Goal: Task Accomplishment & Management: Complete application form

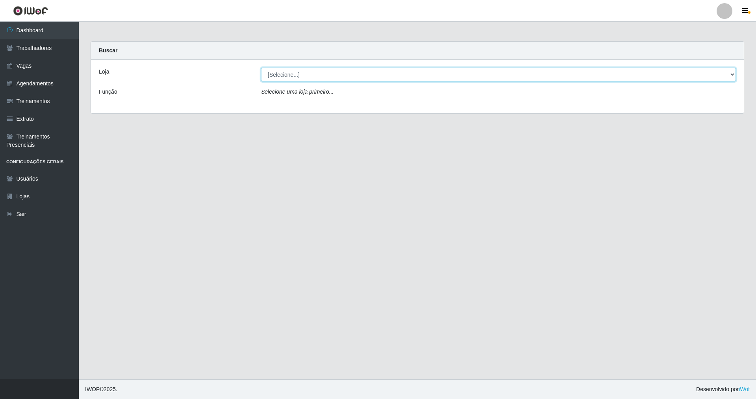
drag, startPoint x: 733, startPoint y: 72, endPoint x: 427, endPoint y: 76, distance: 305.7
click at [708, 71] on select "[Selecione...] Nova República - Pajuçara Nova República - Pompeia" at bounding box center [498, 75] width 475 height 14
select select "64"
click at [261, 68] on select "[Selecione...] Nova República - Pajuçara Nova República - Pompeia" at bounding box center [498, 75] width 475 height 14
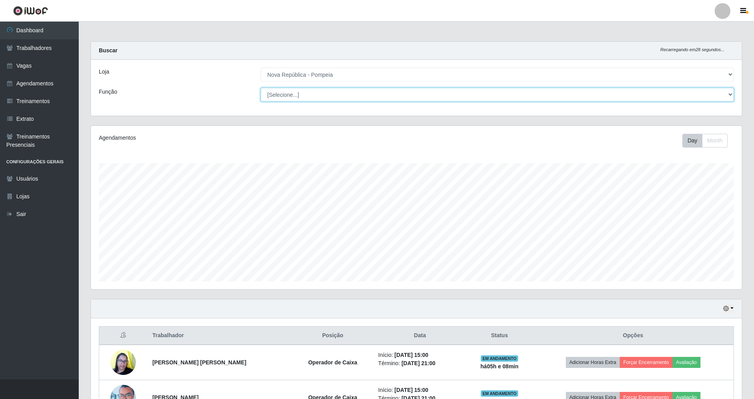
scroll to position [163, 651]
drag, startPoint x: 732, startPoint y: 95, endPoint x: 494, endPoint y: 95, distance: 238.3
click at [722, 95] on select "[Selecione...] Balconista Operador de Caixa Recepcionista Repositor" at bounding box center [497, 95] width 473 height 14
click at [31, 66] on link "Vagas" at bounding box center [39, 66] width 79 height 18
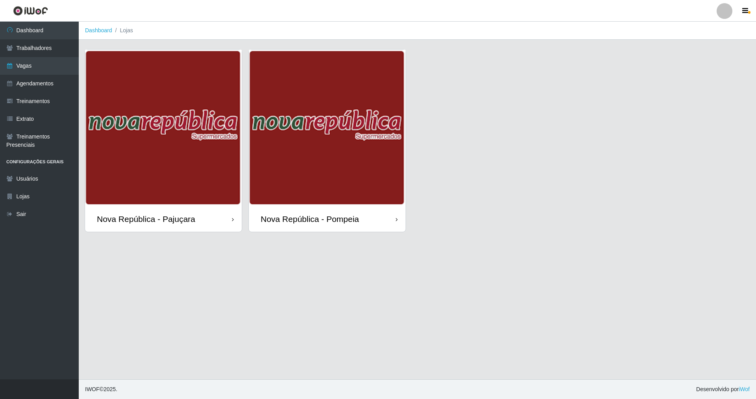
click at [357, 221] on div "Nova República - Pompeia" at bounding box center [310, 219] width 98 height 10
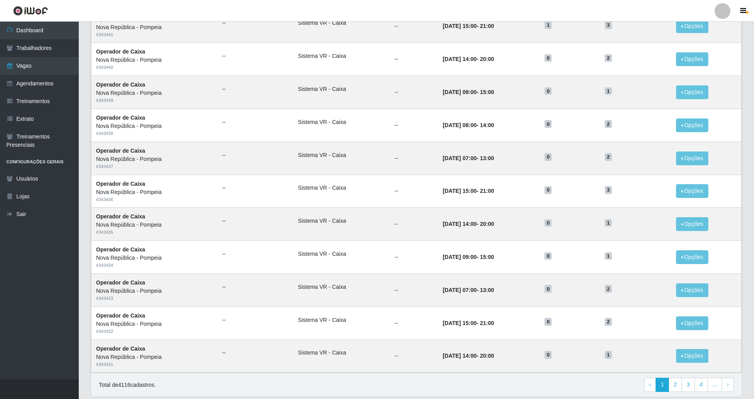
scroll to position [268, 0]
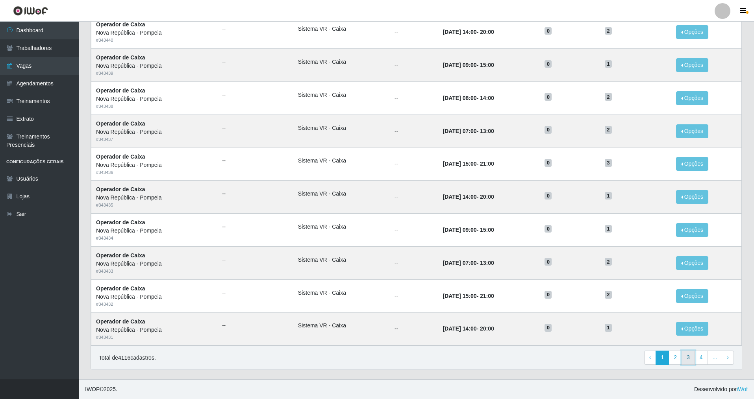
click at [690, 356] on link "3" at bounding box center [688, 358] width 13 height 14
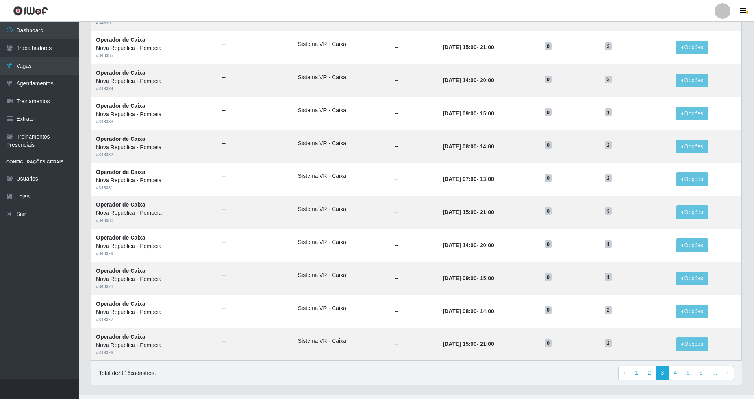
scroll to position [268, 0]
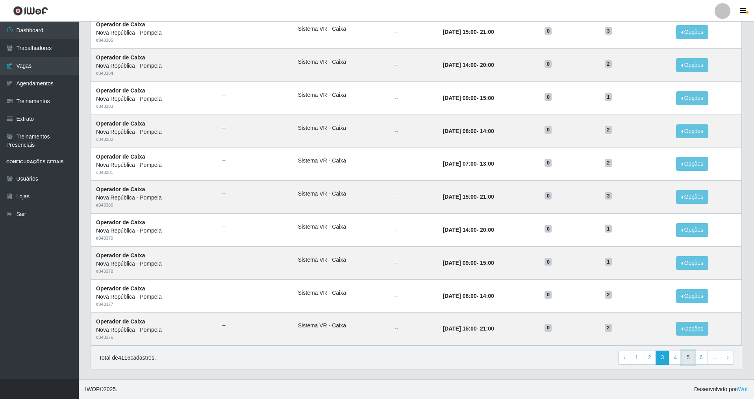
click at [692, 358] on link "5" at bounding box center [688, 358] width 13 height 14
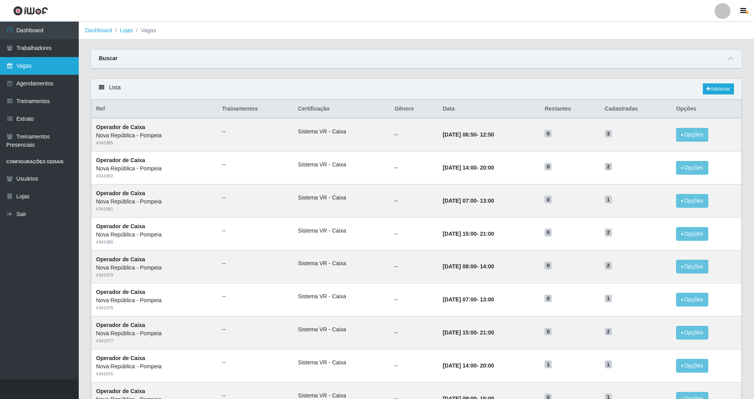
click at [34, 67] on link "Vagas" at bounding box center [39, 66] width 79 height 18
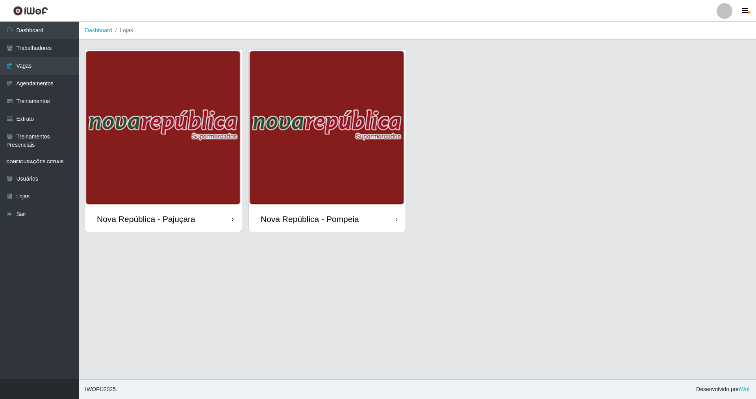
click at [327, 214] on div "Nova República - Pompeia" at bounding box center [310, 219] width 98 height 10
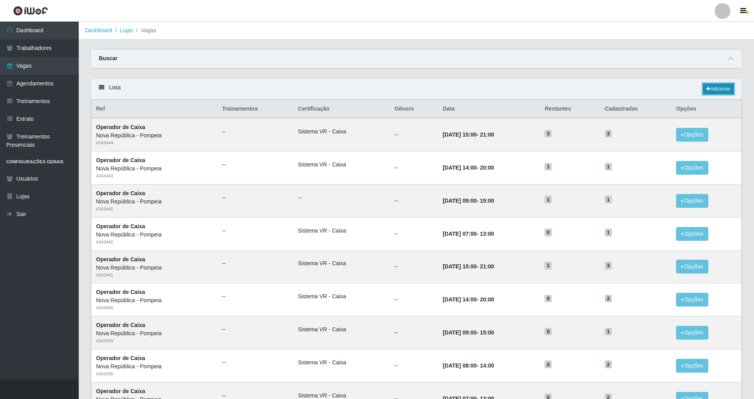
click at [724, 88] on link "Adicionar" at bounding box center [718, 89] width 31 height 11
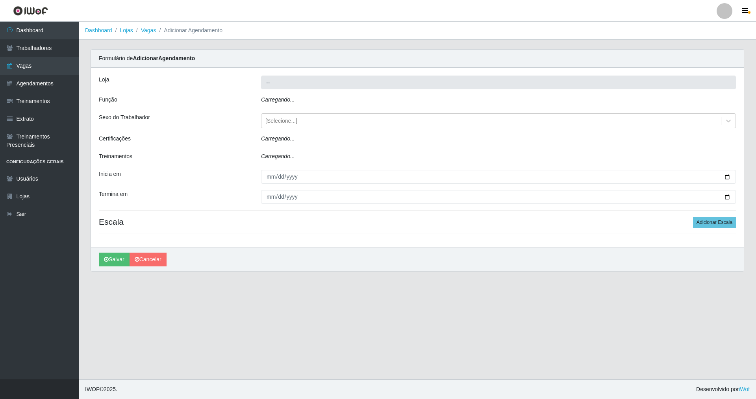
type input "Nova República - Pompeia"
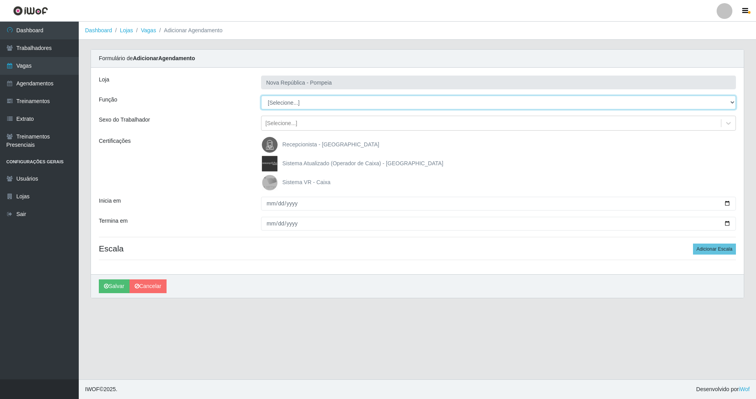
drag, startPoint x: 731, startPoint y: 101, endPoint x: 542, endPoint y: 105, distance: 189.5
click at [673, 100] on select "[Selecione...] Balconista Operador de Caixa Recepcionista Repositor" at bounding box center [498, 103] width 475 height 14
select select "22"
click at [261, 96] on select "[Selecione...] Balconista Operador de Caixa Recepcionista Repositor" at bounding box center [498, 103] width 475 height 14
click at [268, 182] on img at bounding box center [271, 183] width 19 height 16
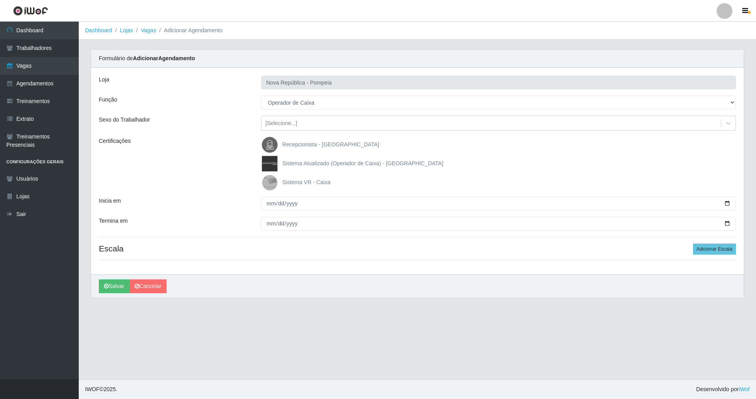
click at [0, 0] on input "Sistema VR - Caixa" at bounding box center [0, 0] width 0 height 0
click at [269, 205] on input "Inicia em" at bounding box center [498, 204] width 475 height 14
type input "[DATE]"
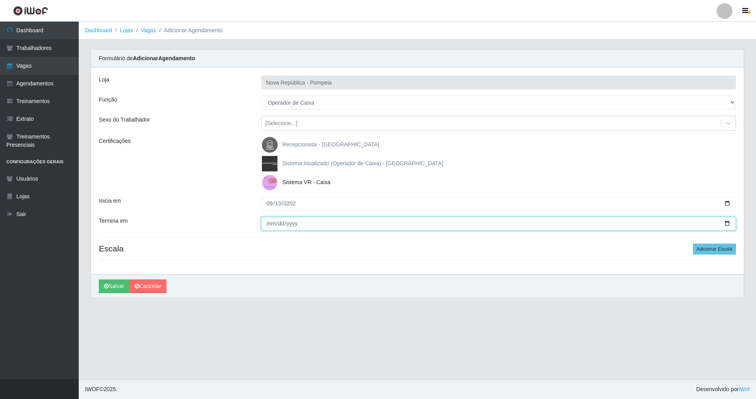
click at [266, 224] on input "Termina em" at bounding box center [498, 224] width 475 height 14
type input "[DATE]"
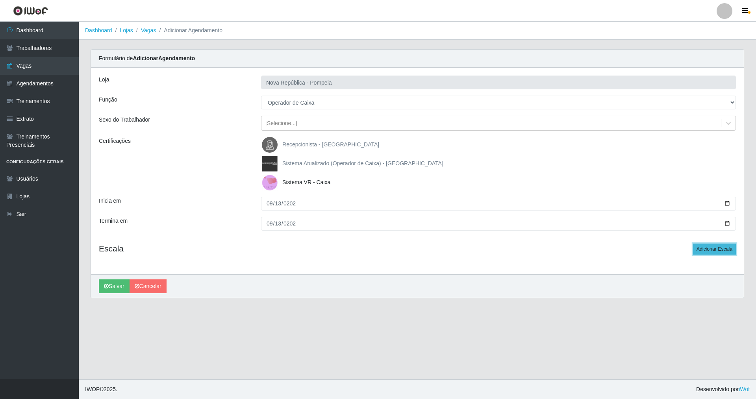
click at [710, 249] on button "Adicionar Escala" at bounding box center [714, 249] width 43 height 11
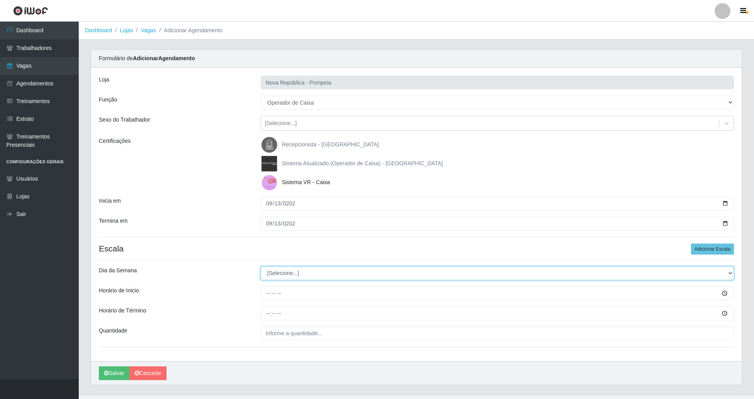
drag, startPoint x: 733, startPoint y: 271, endPoint x: 592, endPoint y: 256, distance: 141.0
click at [642, 258] on div "Loja Nova República - Pompeia Função [Selecione...] Balconista Operador de Caix…" at bounding box center [416, 215] width 651 height 294
select select "5"
click at [261, 267] on select "[Selecione...] Segunda Terça Quarta Quinta Sexta Sábado Domingo" at bounding box center [497, 274] width 473 height 14
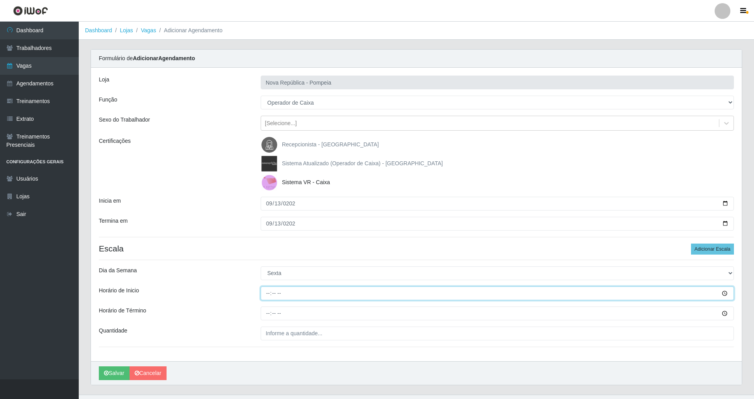
click at [265, 299] on input "Horário de Inicio" at bounding box center [497, 294] width 473 height 14
type input "15:00"
click at [268, 315] on input "Horário de Término" at bounding box center [497, 314] width 473 height 14
type input "21:00"
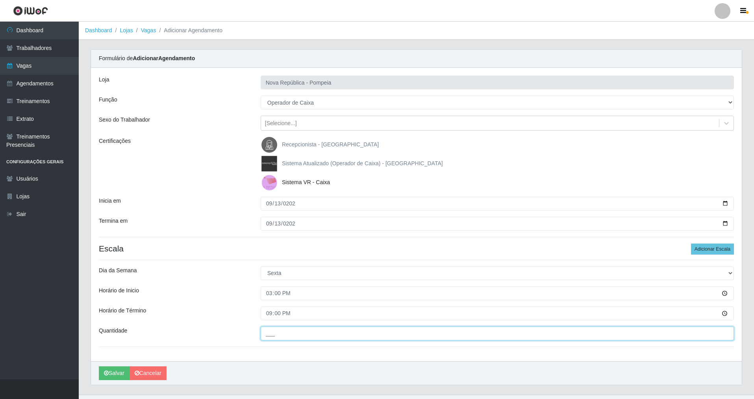
drag, startPoint x: 264, startPoint y: 328, endPoint x: 268, endPoint y: 331, distance: 5.1
click at [265, 329] on input "___" at bounding box center [497, 334] width 473 height 14
type input "2__"
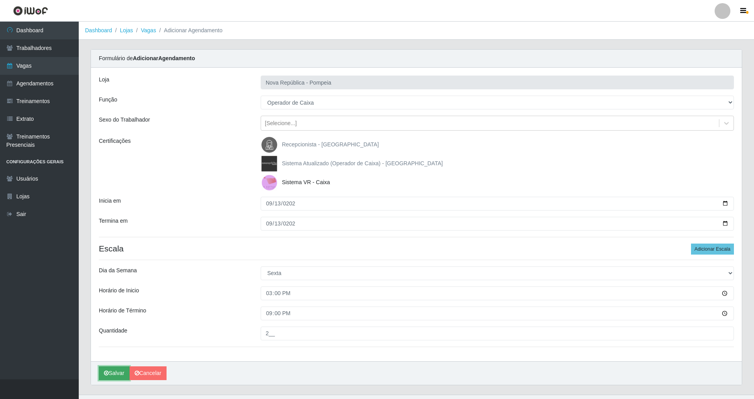
click at [117, 371] on button "Salvar" at bounding box center [114, 374] width 31 height 14
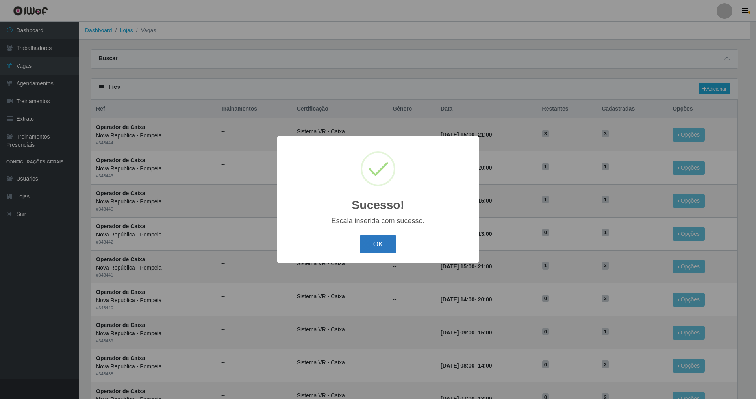
click at [380, 244] on button "OK" at bounding box center [378, 244] width 37 height 19
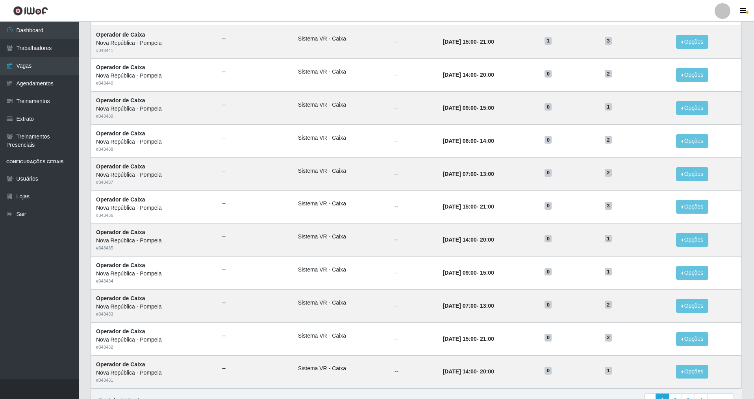
scroll to position [268, 0]
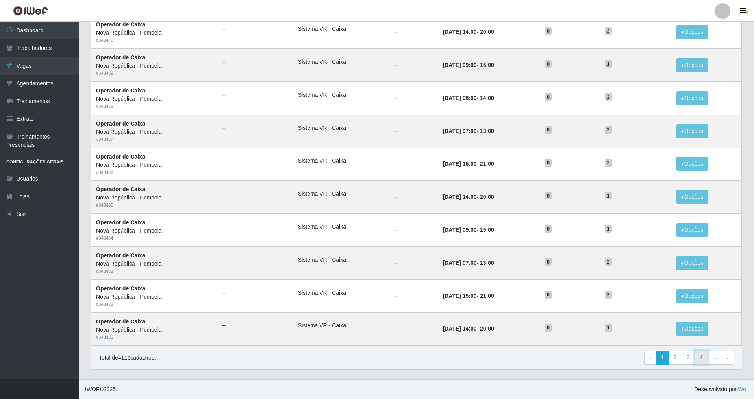
click at [705, 357] on link "4" at bounding box center [701, 358] width 13 height 14
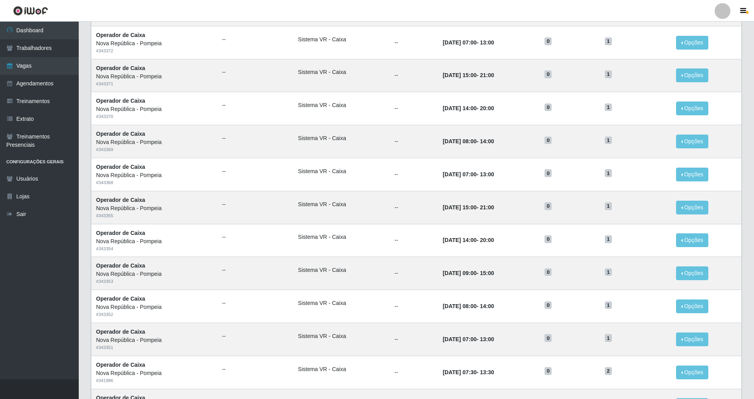
scroll to position [268, 0]
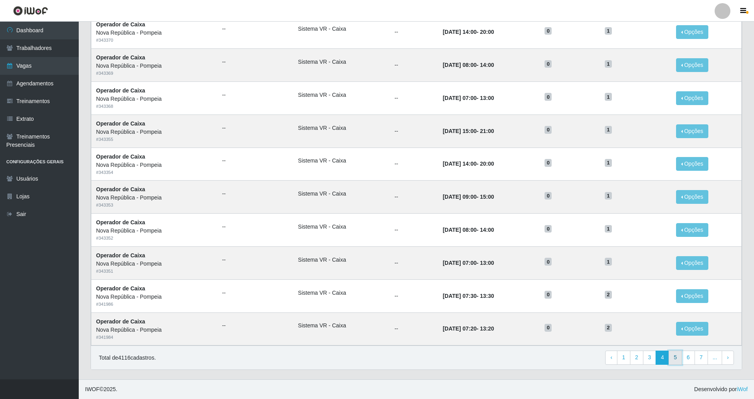
click at [677, 359] on link "5" at bounding box center [675, 358] width 13 height 14
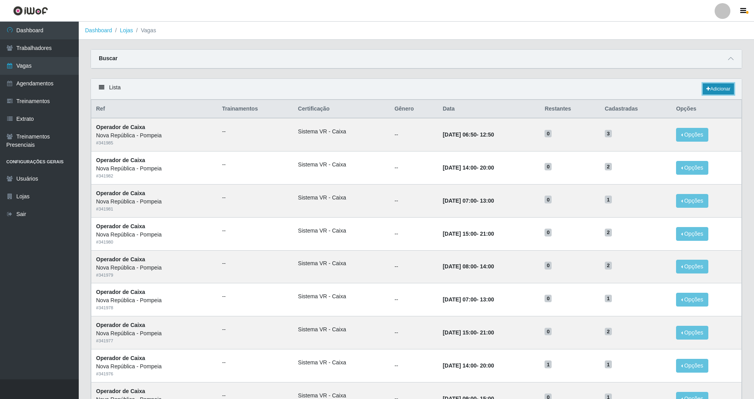
click at [713, 87] on link "Adicionar" at bounding box center [718, 89] width 31 height 11
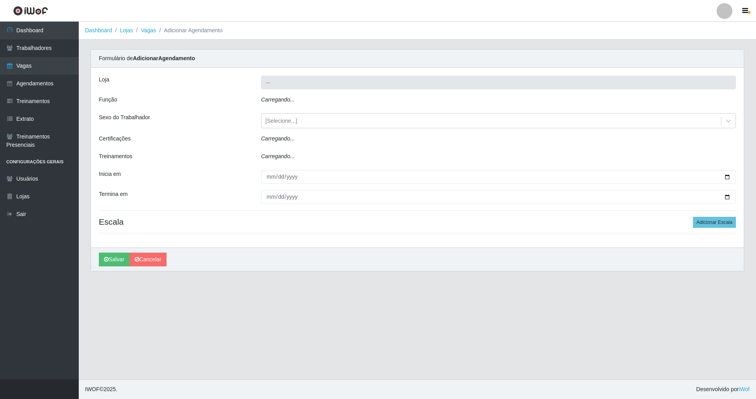
type input "Nova República - Pompeia"
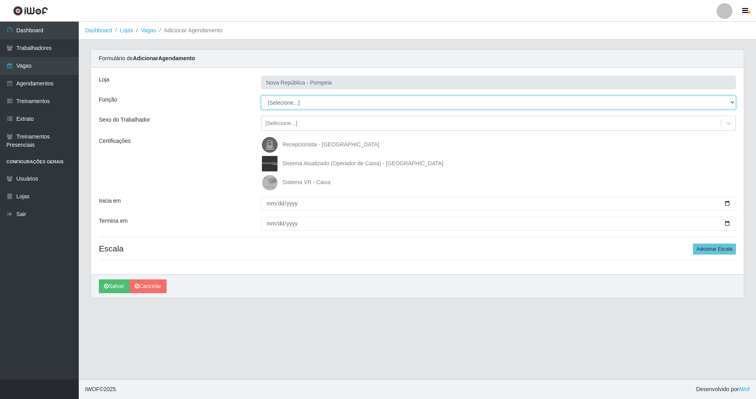
drag, startPoint x: 732, startPoint y: 100, endPoint x: 538, endPoint y: 108, distance: 194.7
click at [674, 95] on div "Loja Nova República - Pompeia Função [Selecione...] Balconista Operador de Caix…" at bounding box center [417, 171] width 653 height 207
select select "22"
click at [261, 96] on select "[Selecione...] Balconista Operador de Caixa Recepcionista Repositor" at bounding box center [498, 103] width 475 height 14
click at [270, 185] on img at bounding box center [271, 183] width 19 height 16
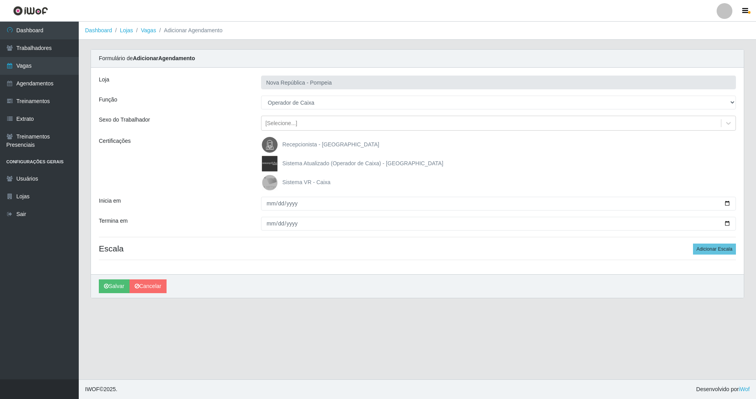
click at [0, 0] on input "Sistema VR - Caixa" at bounding box center [0, 0] width 0 height 0
drag, startPoint x: 268, startPoint y: 206, endPoint x: 270, endPoint y: 200, distance: 6.5
click at [269, 200] on input "Inicia em" at bounding box center [498, 204] width 475 height 14
type input "[DATE]"
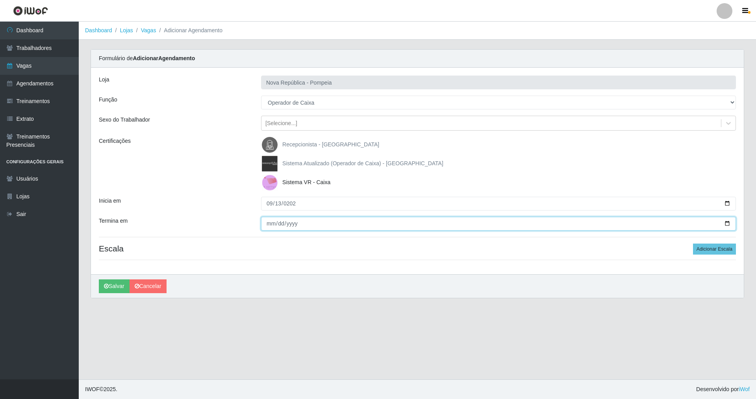
click at [265, 225] on input "Termina em" at bounding box center [498, 224] width 475 height 14
type input "[DATE]"
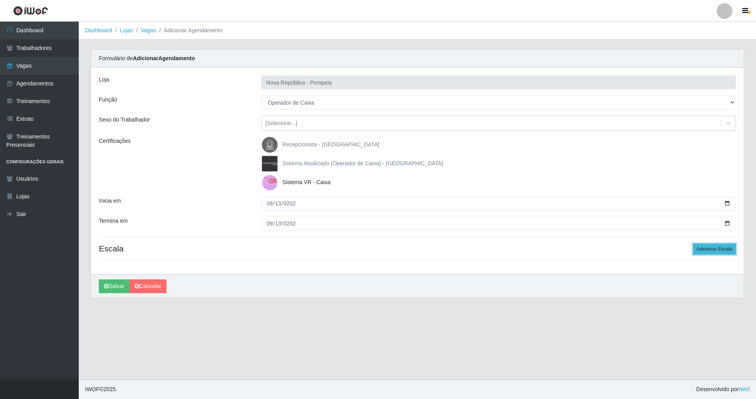
click at [703, 251] on button "Adicionar Escala" at bounding box center [714, 249] width 43 height 11
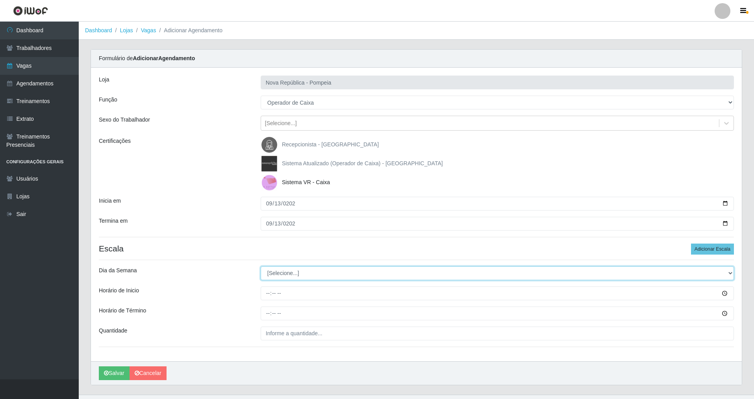
drag, startPoint x: 726, startPoint y: 271, endPoint x: 337, endPoint y: 271, distance: 389.1
click at [690, 271] on select "[Selecione...] Segunda Terça Quarta Quinta Sexta Sábado Domingo" at bounding box center [497, 274] width 473 height 14
select select "6"
click at [261, 267] on select "[Selecione...] Segunda Terça Quarta Quinta Sexta Sábado Domingo" at bounding box center [497, 274] width 473 height 14
click at [264, 294] on input "Horário de Inicio" at bounding box center [497, 294] width 473 height 14
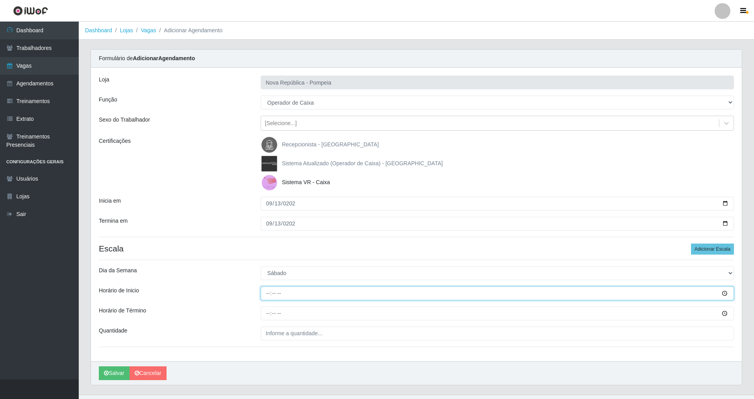
type input "15:00"
click at [267, 312] on input "Horário de Término" at bounding box center [497, 314] width 473 height 14
type input "21:00"
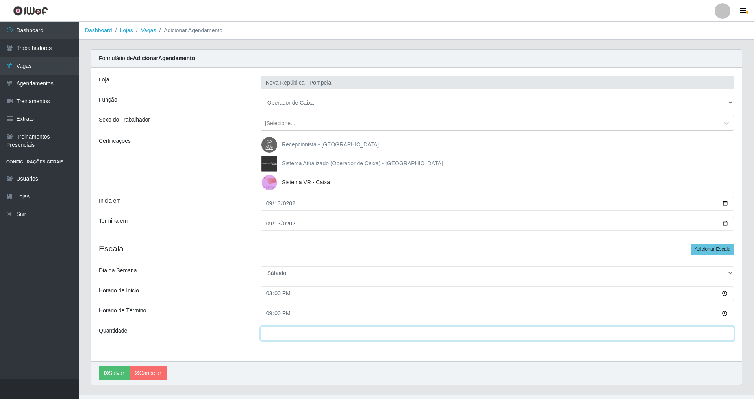
click at [269, 334] on input "___" at bounding box center [497, 334] width 473 height 14
type input "2__"
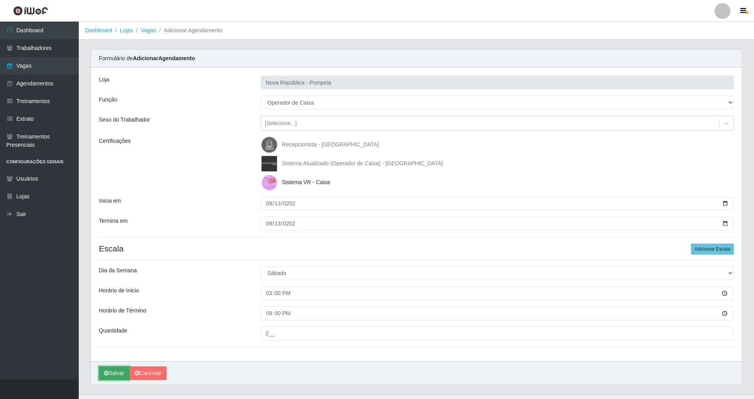
click at [117, 373] on button "Salvar" at bounding box center [114, 374] width 31 height 14
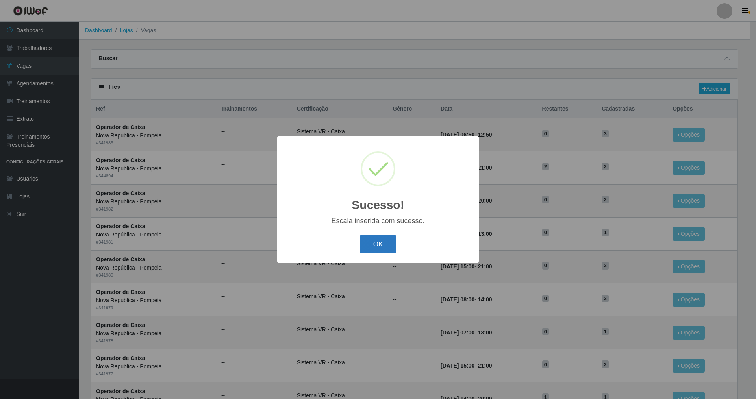
click at [385, 245] on button "OK" at bounding box center [378, 244] width 37 height 19
